Goal: Check status: Check status

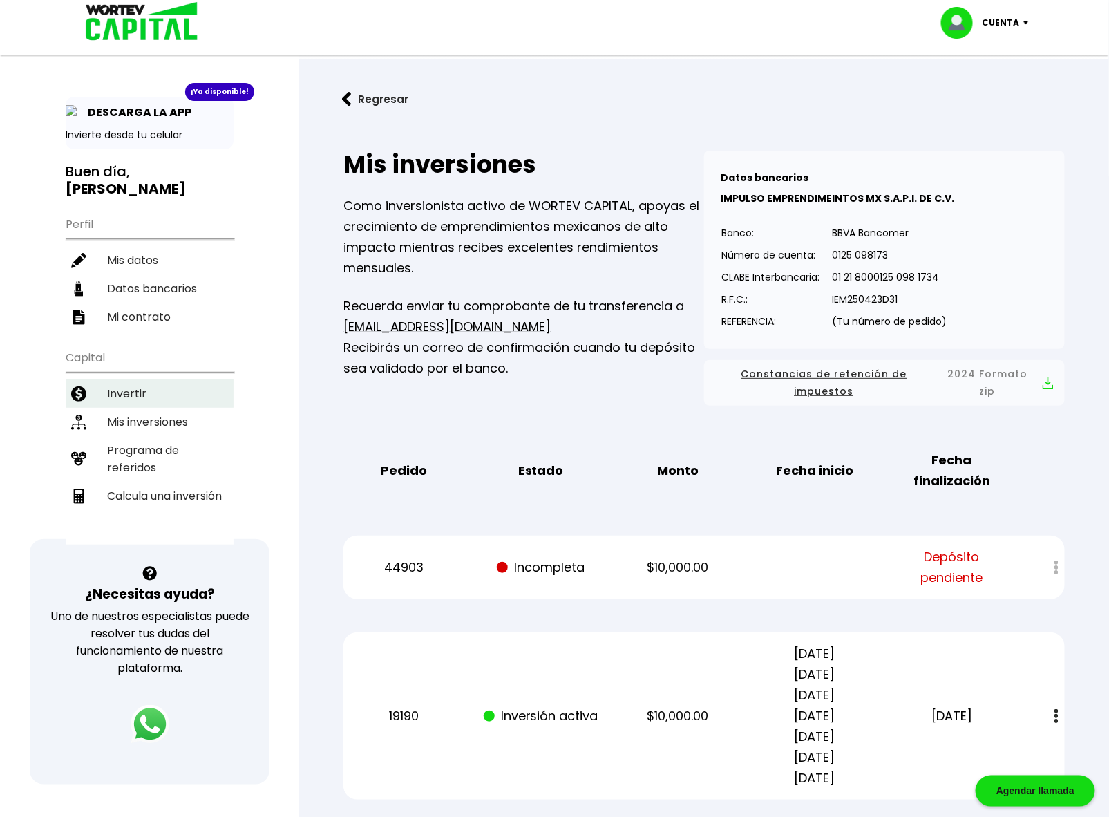
click at [153, 379] on li "Invertir" at bounding box center [150, 393] width 168 height 28
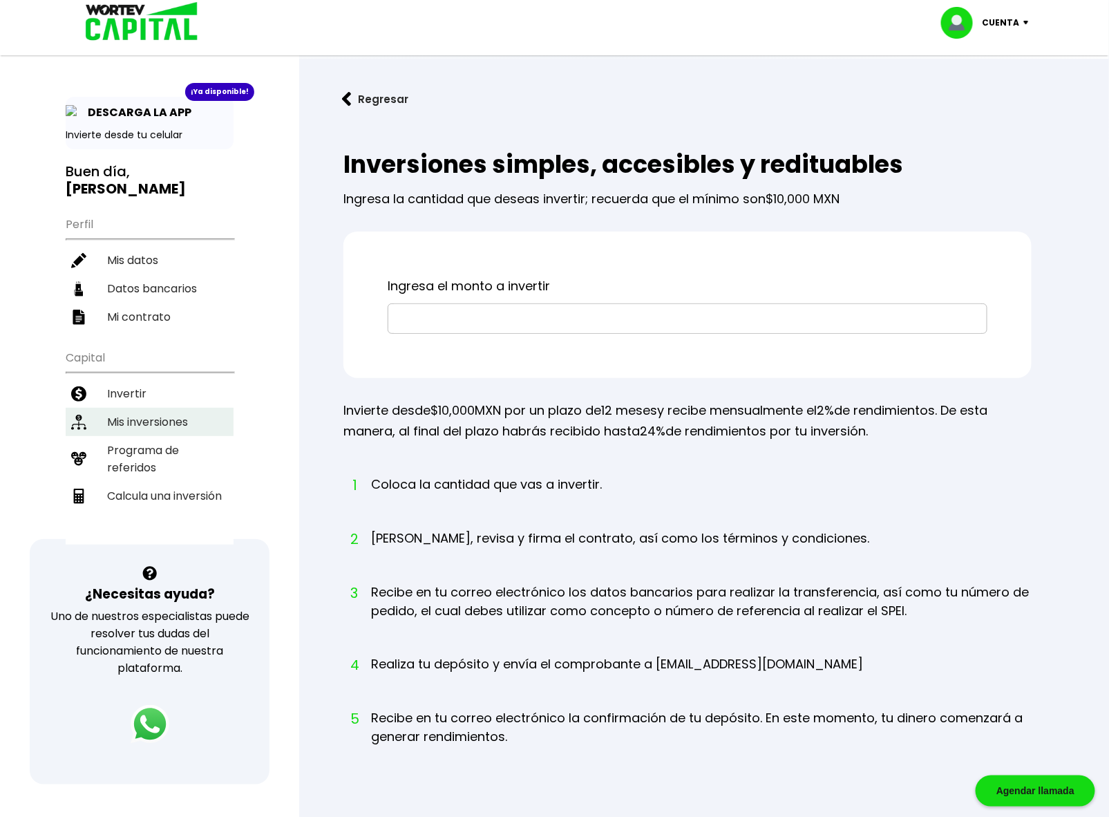
click at [142, 408] on li "Mis inversiones" at bounding box center [150, 422] width 168 height 28
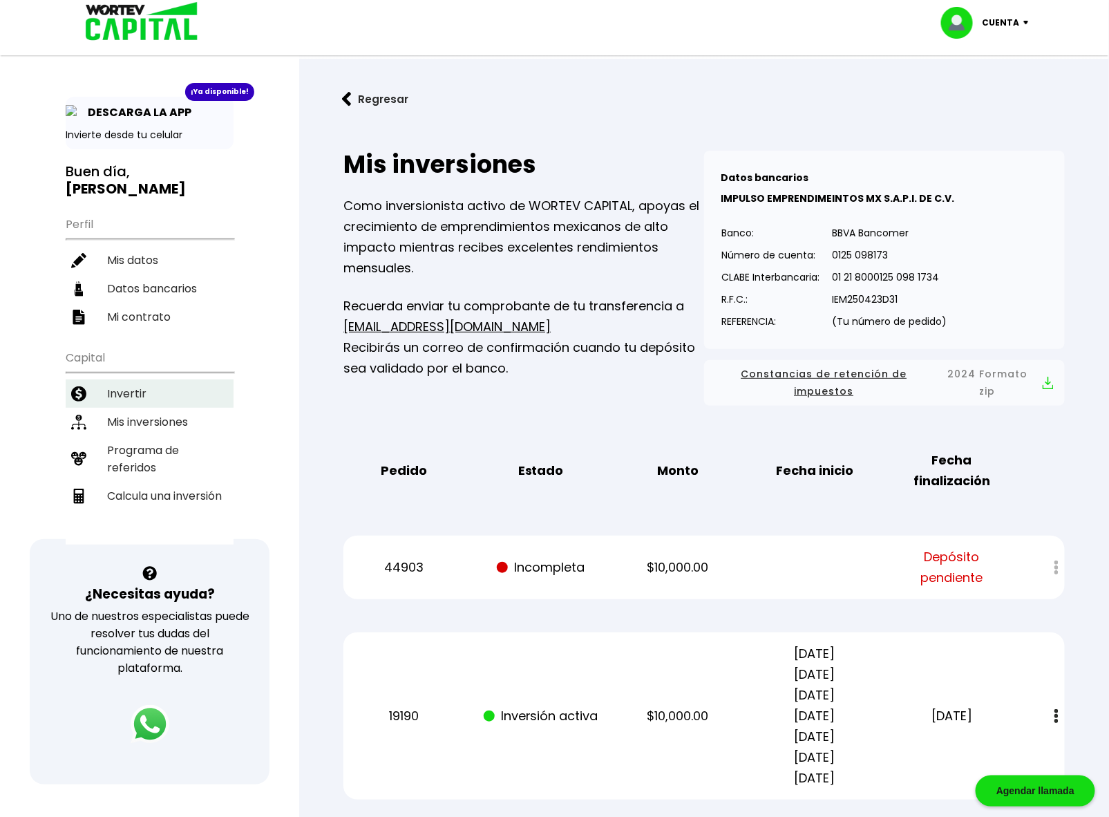
click at [129, 379] on li "Invertir" at bounding box center [150, 393] width 168 height 28
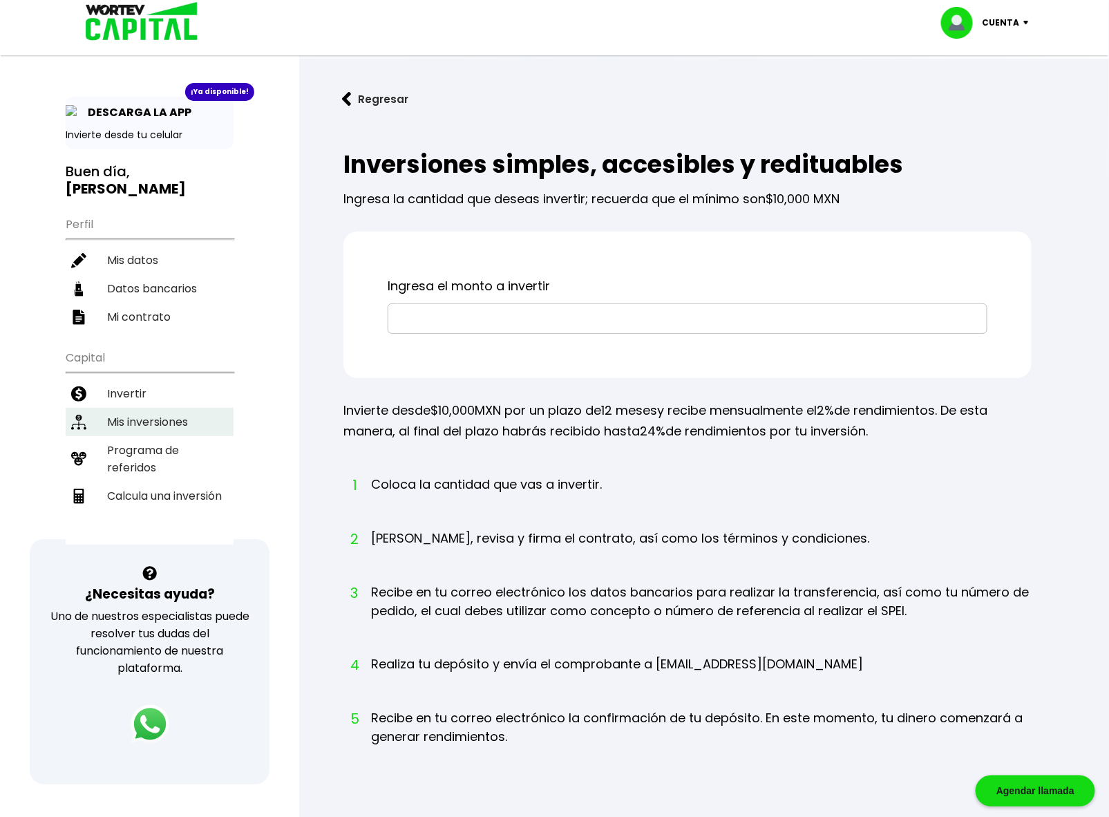
click at [129, 408] on li "Mis inversiones" at bounding box center [150, 422] width 168 height 28
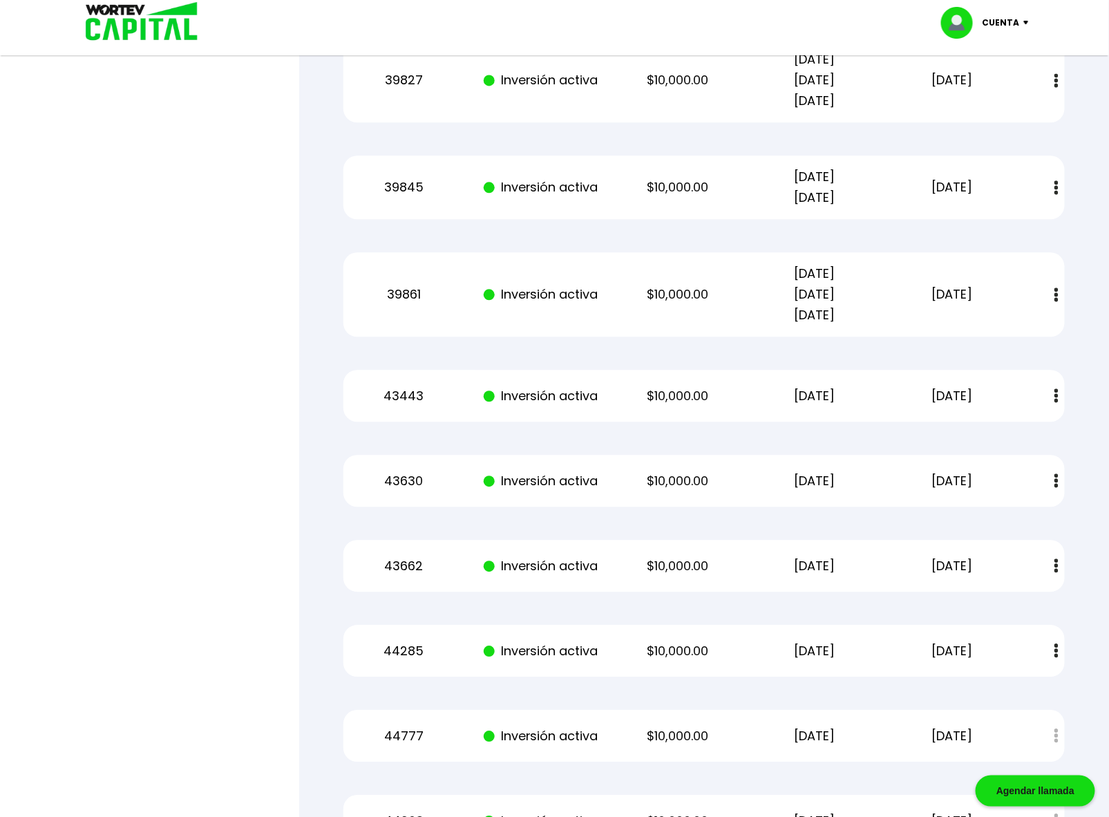
scroll to position [3410, 0]
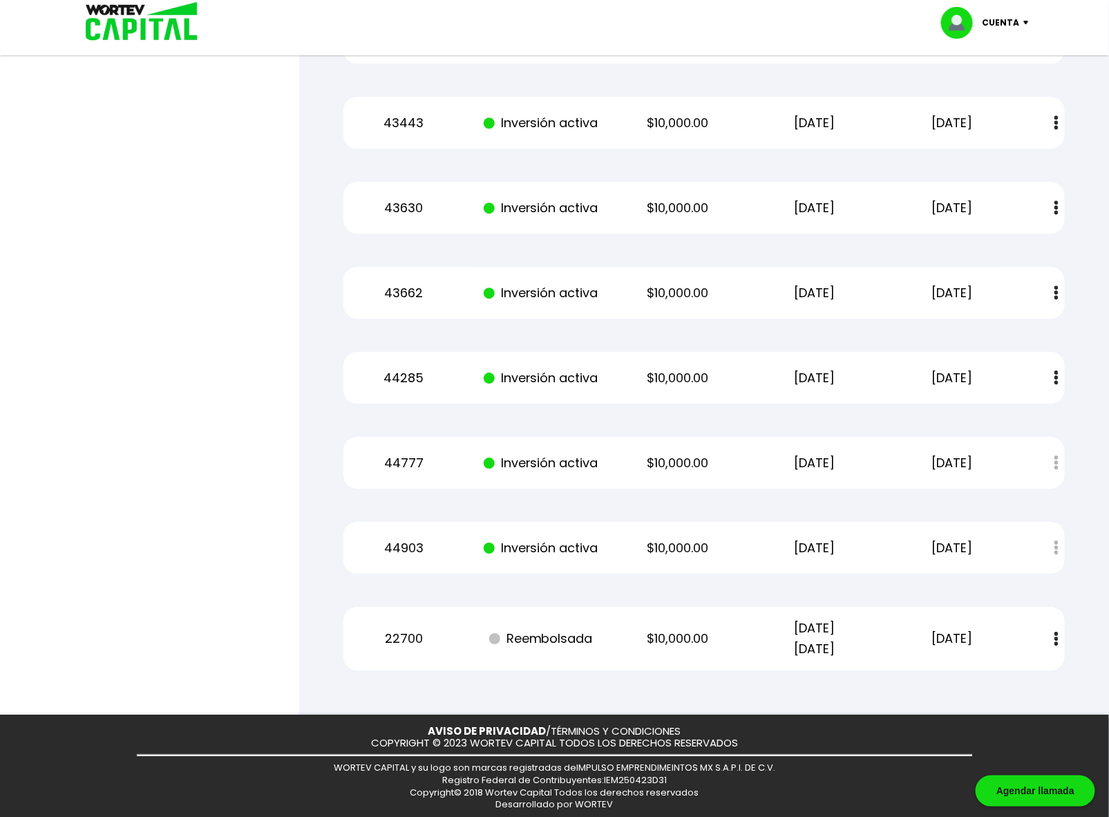
drag, startPoint x: 780, startPoint y: 541, endPoint x: 885, endPoint y: 555, distance: 105.9
click at [878, 551] on div "44903 Inversión activa $10,000.00 [DATE] [DATE] Estado de cuenta" at bounding box center [703, 548] width 721 height 52
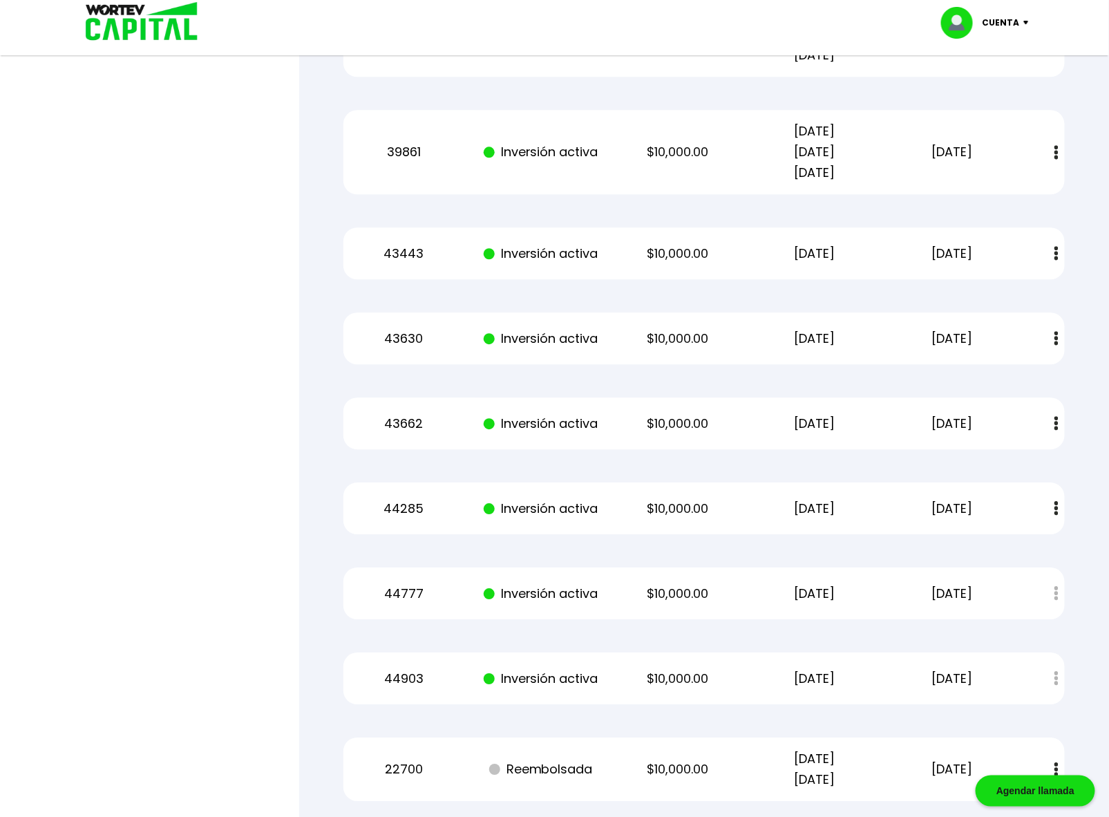
scroll to position [3257, 0]
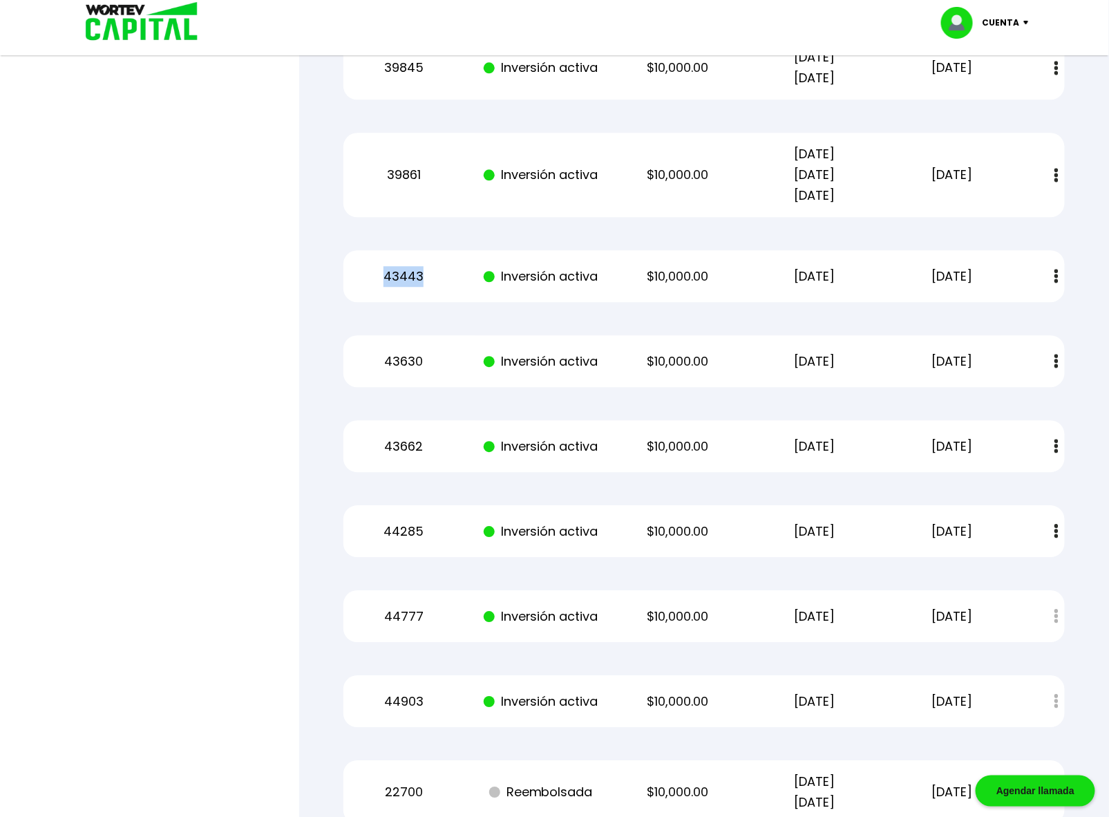
drag, startPoint x: 382, startPoint y: 273, endPoint x: 423, endPoint y: 271, distance: 40.8
click at [423, 271] on p "43443" at bounding box center [403, 276] width 115 height 21
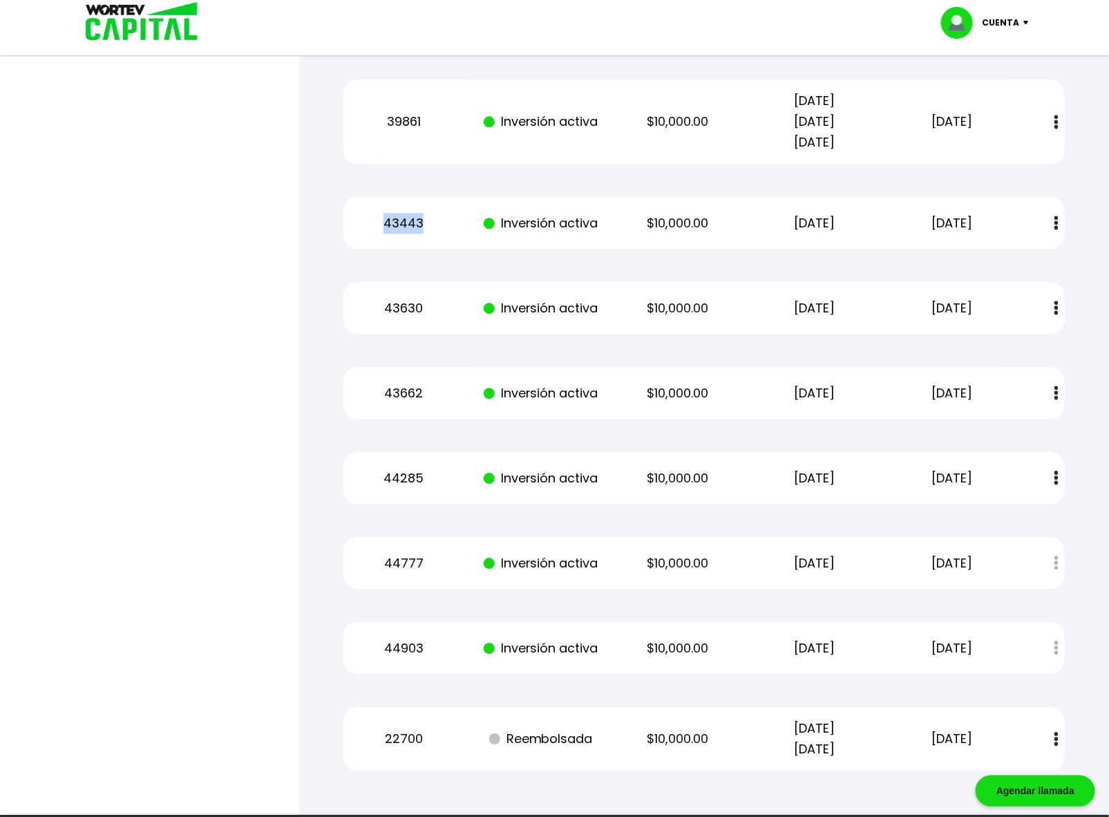
scroll to position [3410, 0]
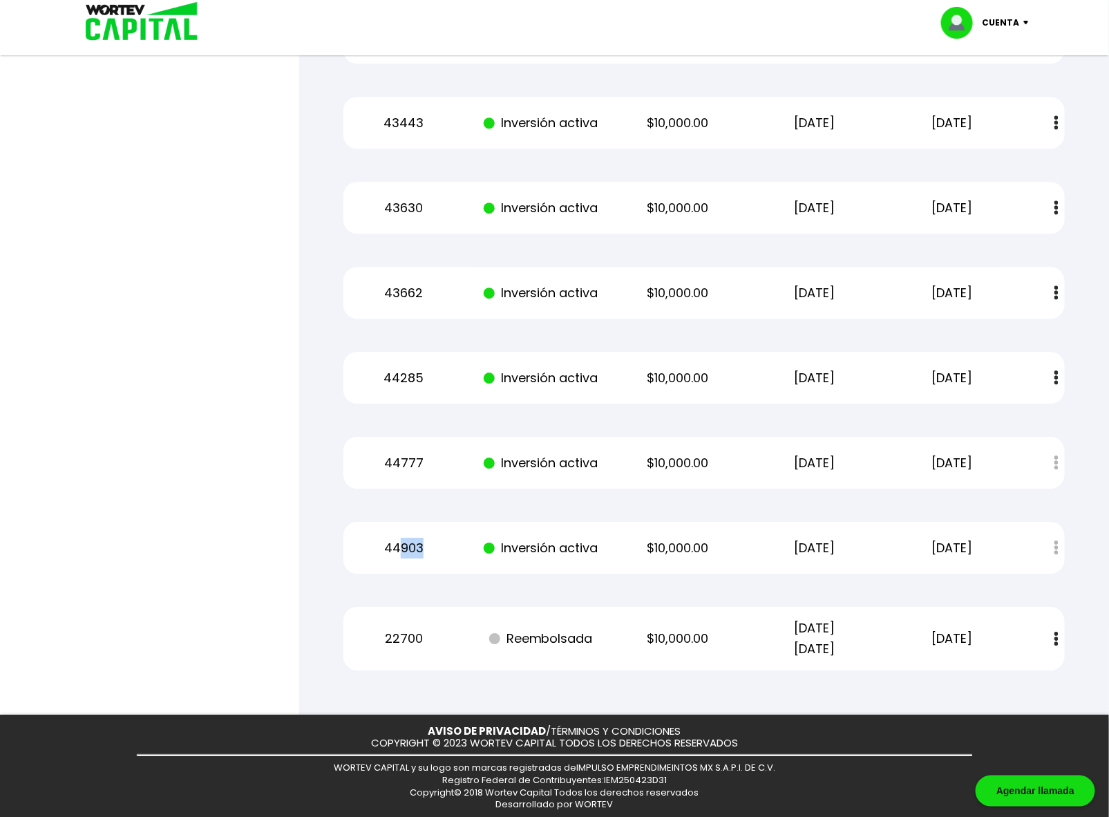
drag, startPoint x: 397, startPoint y: 547, endPoint x: 453, endPoint y: 564, distance: 58.6
click at [453, 564] on div "44903 Inversión activa $10,000.00 [DATE] [DATE] Estado de cuenta" at bounding box center [703, 548] width 721 height 52
click at [453, 571] on div "44903 Inversión activa $10,000.00 [DATE] [DATE] Estado de cuenta" at bounding box center [703, 548] width 721 height 52
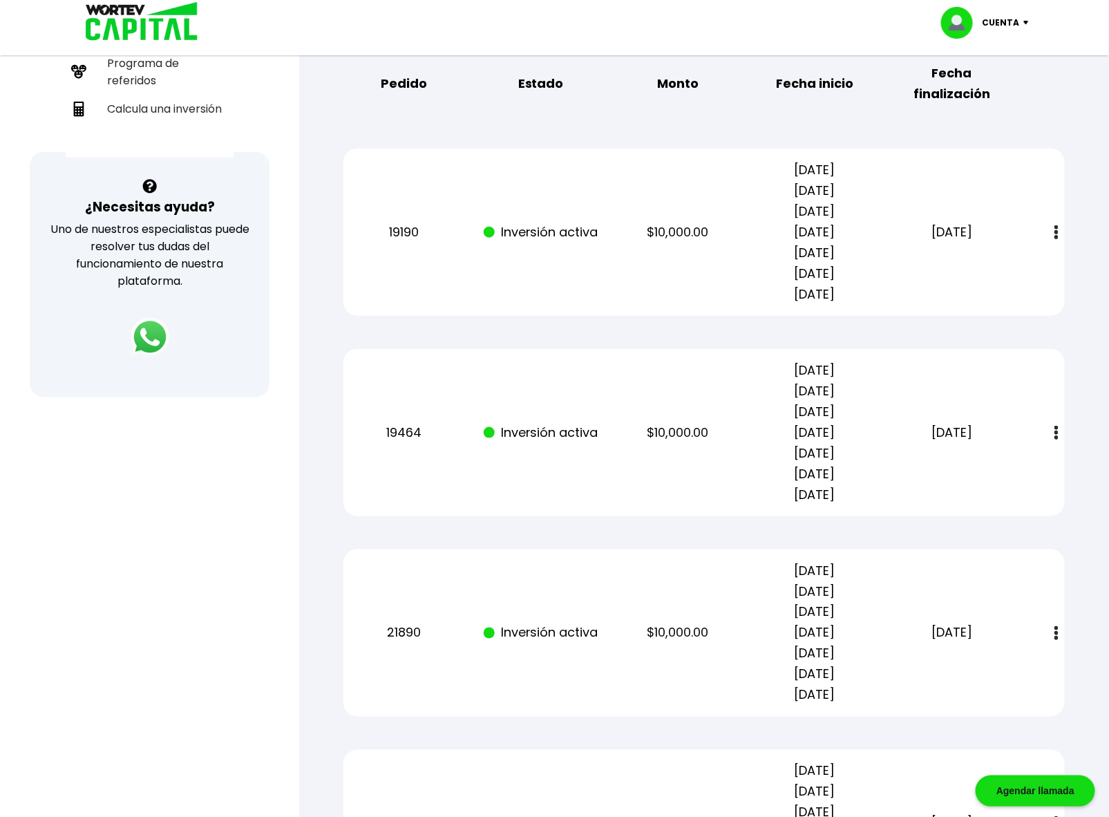
scroll to position [263, 0]
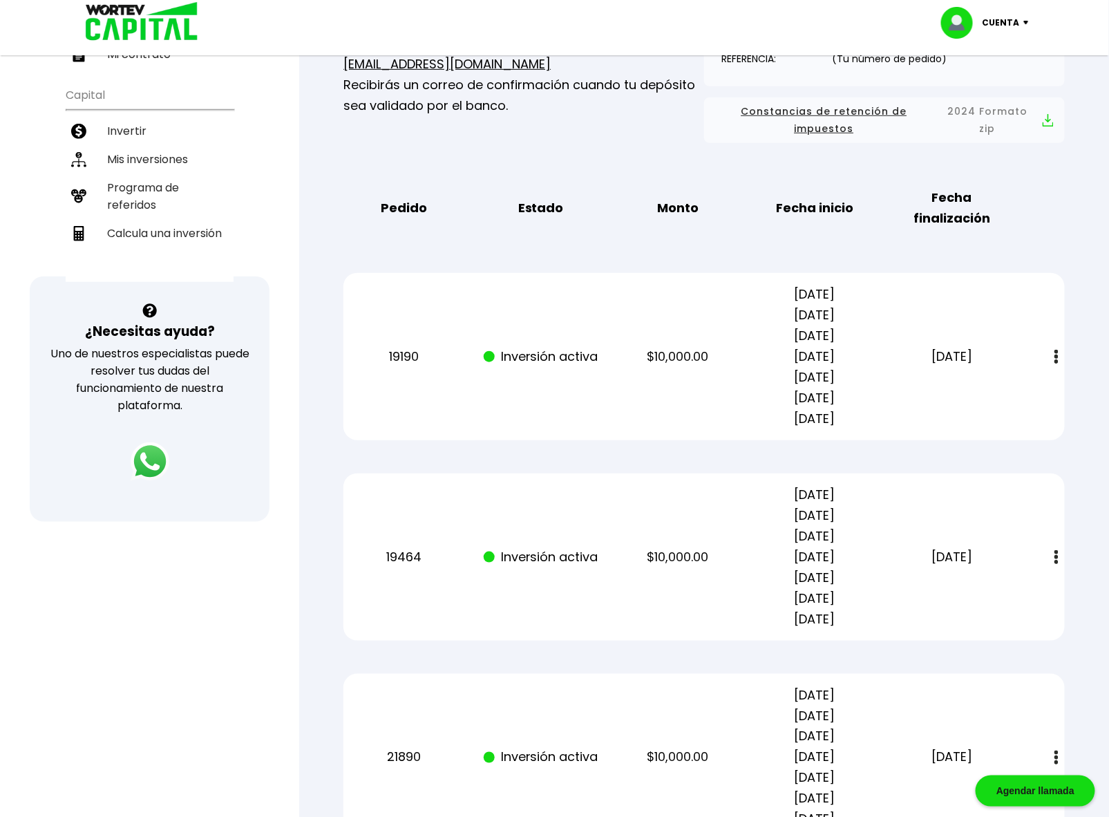
drag, startPoint x: 775, startPoint y: 291, endPoint x: 869, endPoint y: 292, distance: 94.0
click at [854, 292] on p "[DATE] [DATE] [DATE] [DATE] [DATE] [DATE] [DATE]" at bounding box center [814, 356] width 115 height 145
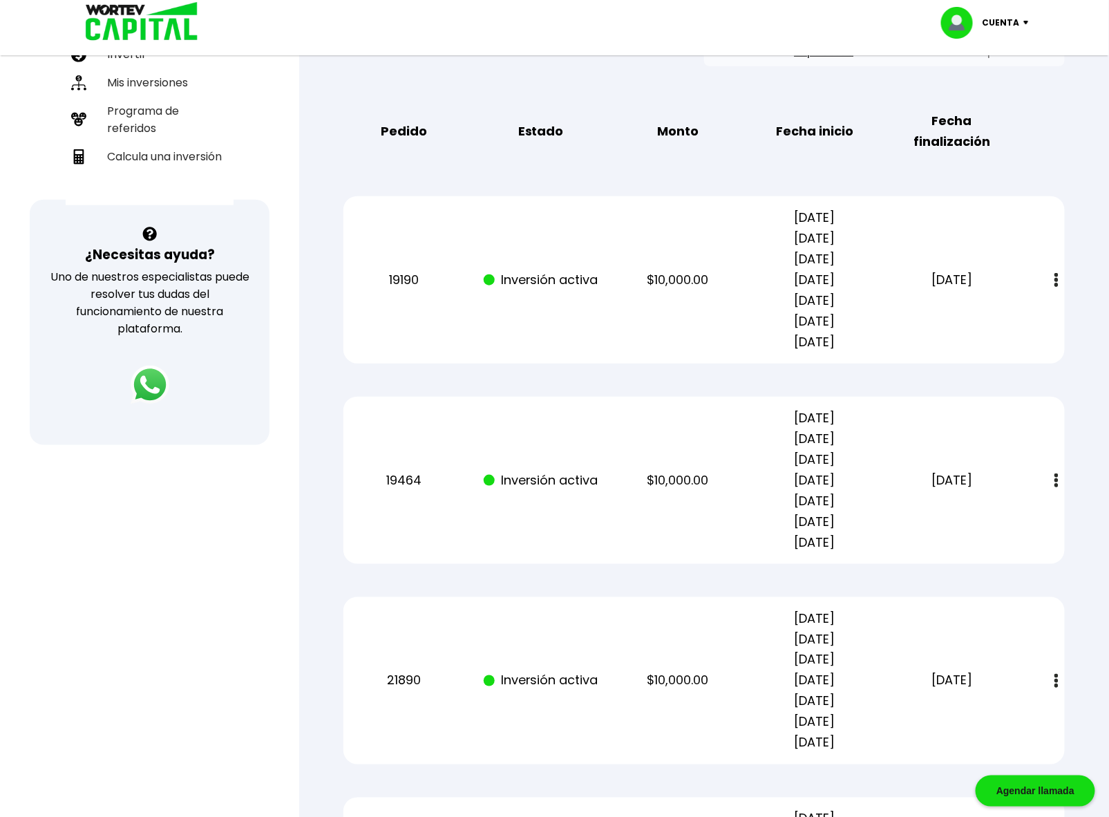
scroll to position [0, 0]
